Goal: Task Accomplishment & Management: Manage account settings

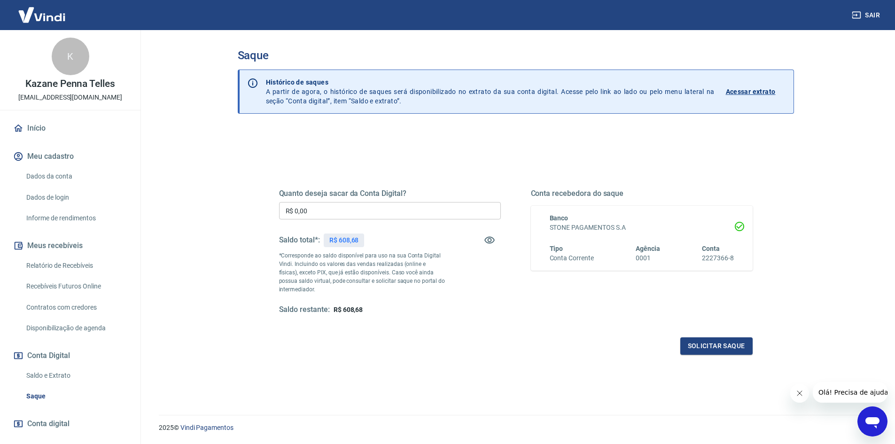
click at [327, 203] on input "R$ 0,00" at bounding box center [390, 210] width 222 height 17
click at [325, 205] on input "R$ 0,00" at bounding box center [390, 210] width 222 height 17
type input "R$ 600,00"
click at [699, 349] on button "Solicitar saque" at bounding box center [716, 345] width 72 height 17
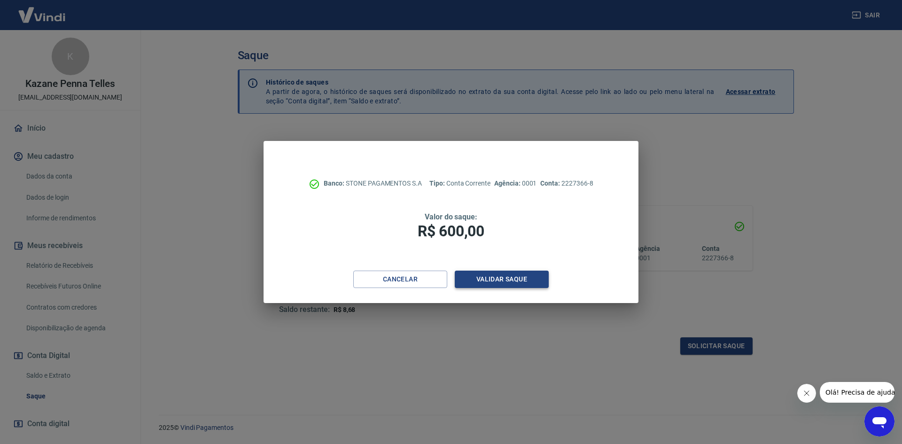
click at [507, 273] on button "Validar saque" at bounding box center [502, 279] width 94 height 17
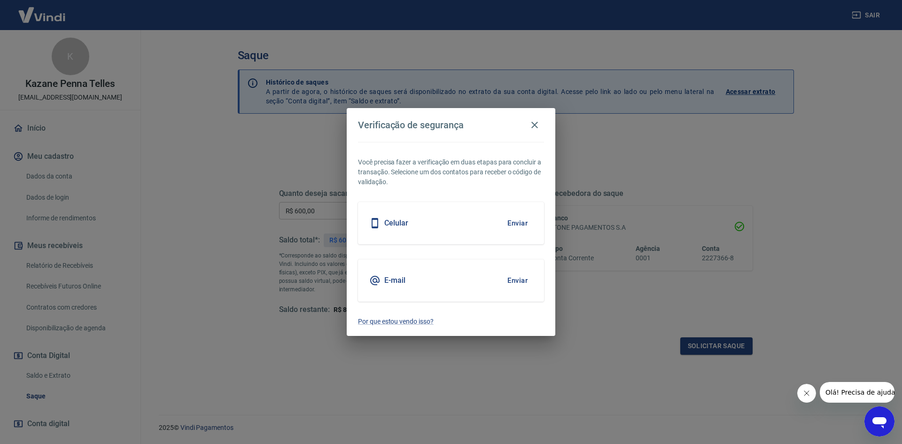
click at [518, 280] on button "Enviar" at bounding box center [517, 281] width 31 height 20
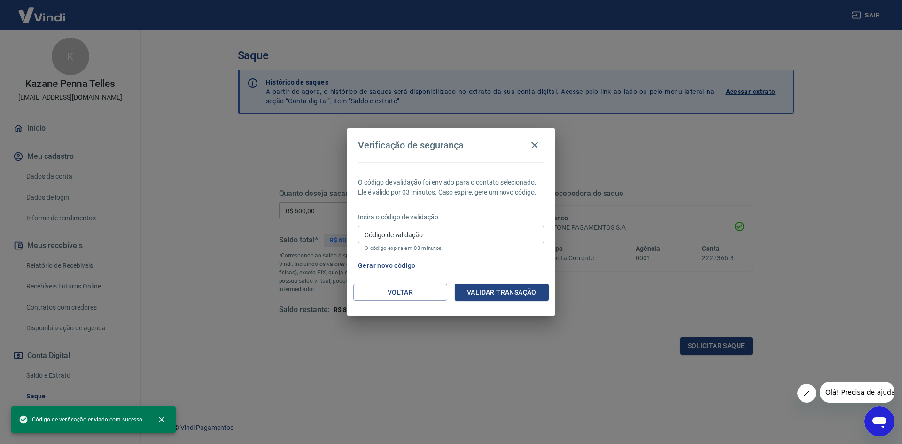
click at [469, 239] on input "Código de validação" at bounding box center [451, 234] width 186 height 17
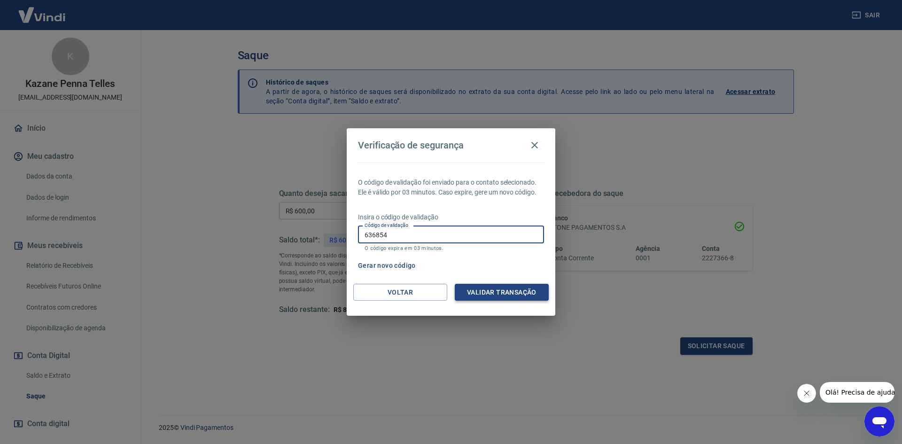
type input "636854"
click at [497, 285] on button "Validar transação" at bounding box center [502, 292] width 94 height 17
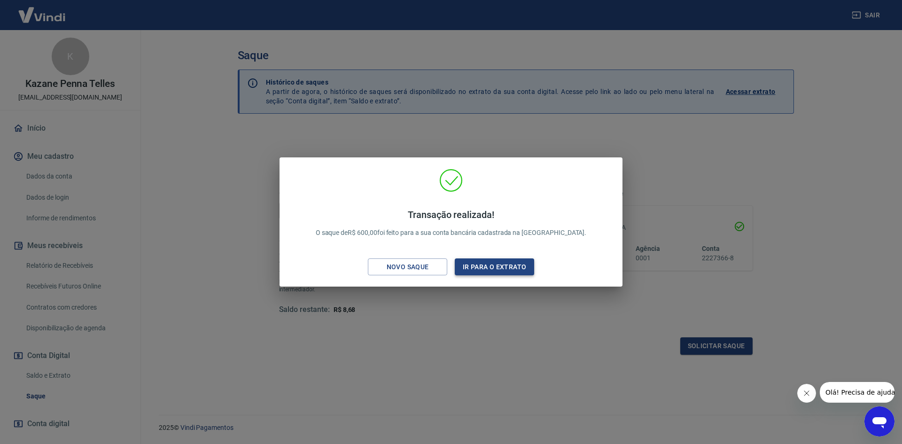
click at [509, 268] on button "Ir para o extrato" at bounding box center [494, 266] width 79 height 17
